Goal: Transaction & Acquisition: Download file/media

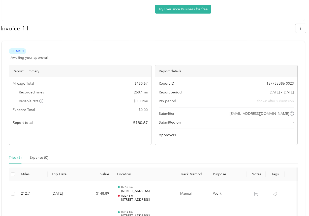
scroll to position [36, 0]
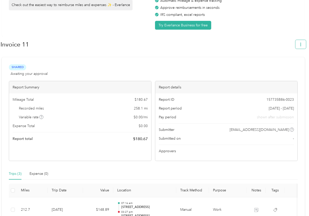
click at [301, 43] on icon "button" at bounding box center [300, 45] width 1 height 4
click at [291, 64] on li "Download" at bounding box center [288, 68] width 35 height 9
click at [279, 65] on div "Download" at bounding box center [289, 67] width 28 height 5
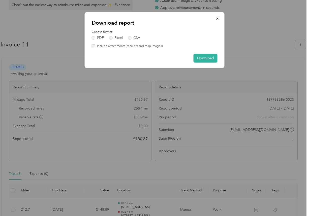
click at [143, 46] on label "Include attachments (receipts and map images)" at bounding box center [128, 46] width 67 height 5
click at [207, 59] on button "Download" at bounding box center [205, 58] width 24 height 9
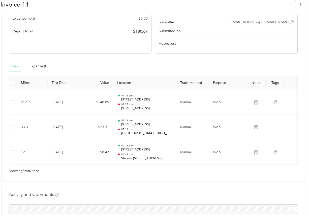
scroll to position [157, 0]
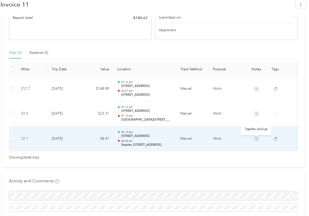
click at [256, 138] on icon at bounding box center [256, 139] width 4 height 4
click at [226, 137] on td "Work" at bounding box center [228, 139] width 38 height 25
click at [251, 137] on td at bounding box center [255, 139] width 19 height 25
click at [253, 137] on td at bounding box center [255, 139] width 19 height 25
click at [125, 132] on p "04:13 pm" at bounding box center [146, 133] width 51 height 4
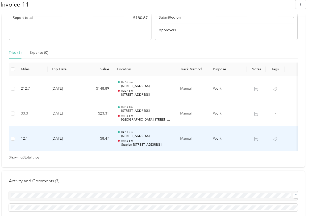
scroll to position [170, 0]
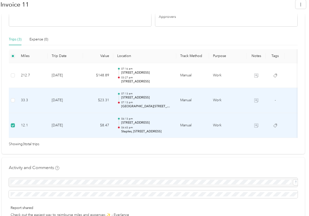
click at [13, 106] on td at bounding box center [13, 100] width 8 height 25
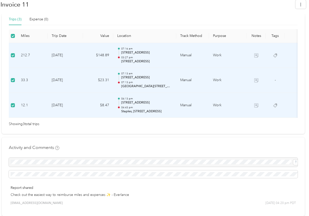
scroll to position [0, 0]
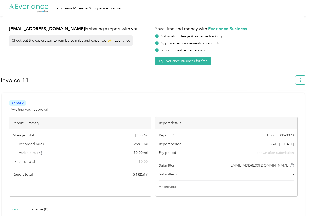
click at [301, 81] on button "button" at bounding box center [300, 80] width 11 height 9
click at [296, 101] on span "Download" at bounding box center [288, 103] width 17 height 5
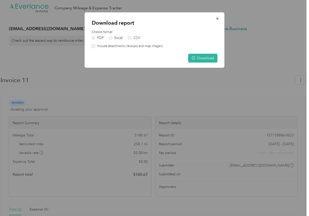
click at [137, 47] on label "Include attachments (receipts and map images)" at bounding box center [128, 46] width 67 height 5
click at [204, 57] on button "Download" at bounding box center [202, 58] width 29 height 9
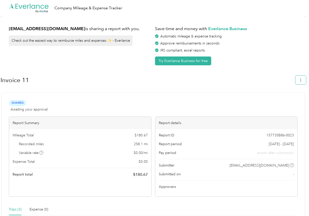
click at [302, 79] on icon "button" at bounding box center [301, 81] width 4 height 4
click at [287, 101] on span "Download" at bounding box center [288, 103] width 17 height 5
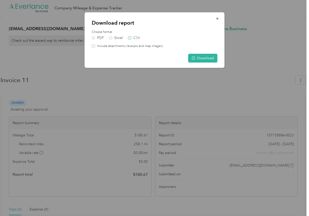
click at [130, 39] on label "CSV" at bounding box center [134, 38] width 12 height 4
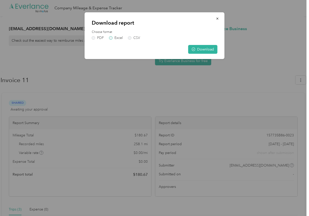
click at [119, 38] on label "Excel" at bounding box center [116, 38] width 14 height 4
click at [210, 49] on button "Download" at bounding box center [202, 49] width 29 height 9
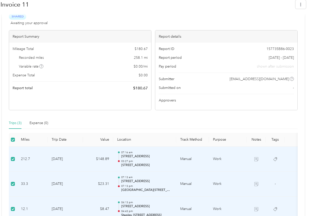
scroll to position [18, 0]
